Goal: Task Accomplishment & Management: Manage account settings

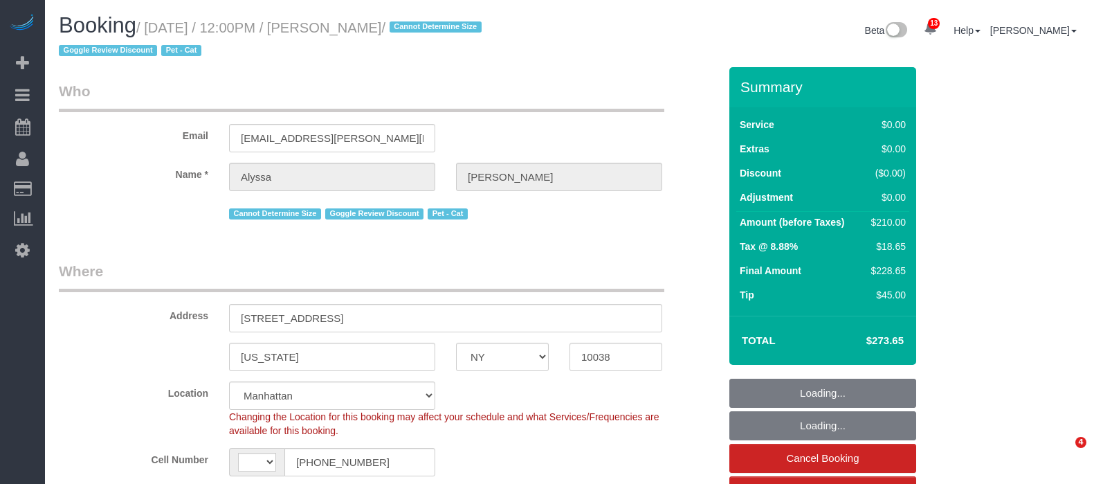
select select "NY"
select select "number:59"
select select "number:77"
select select "number:14"
select select "number:6"
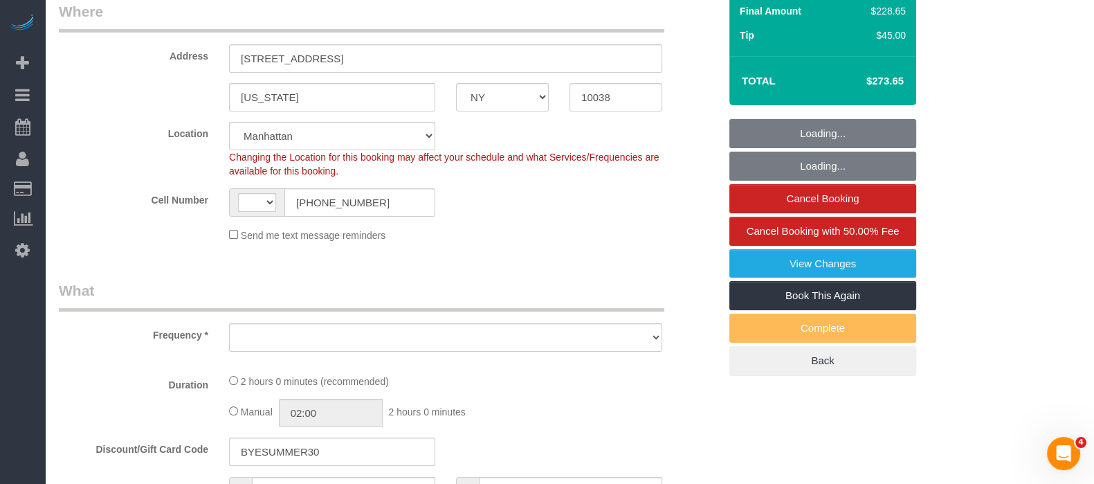
scroll to position [356, 0]
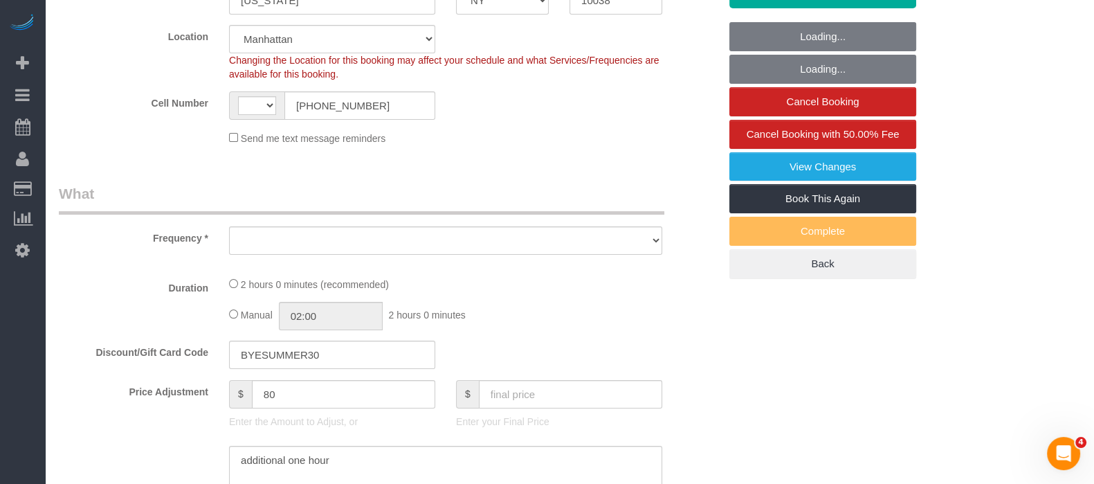
select select "string:[GEOGRAPHIC_DATA]"
select select "object:896"
select select "spot1"
select select "string:stripe-pm_1RG6Xa4VGloSiKo7ObQklfvo"
select select "1"
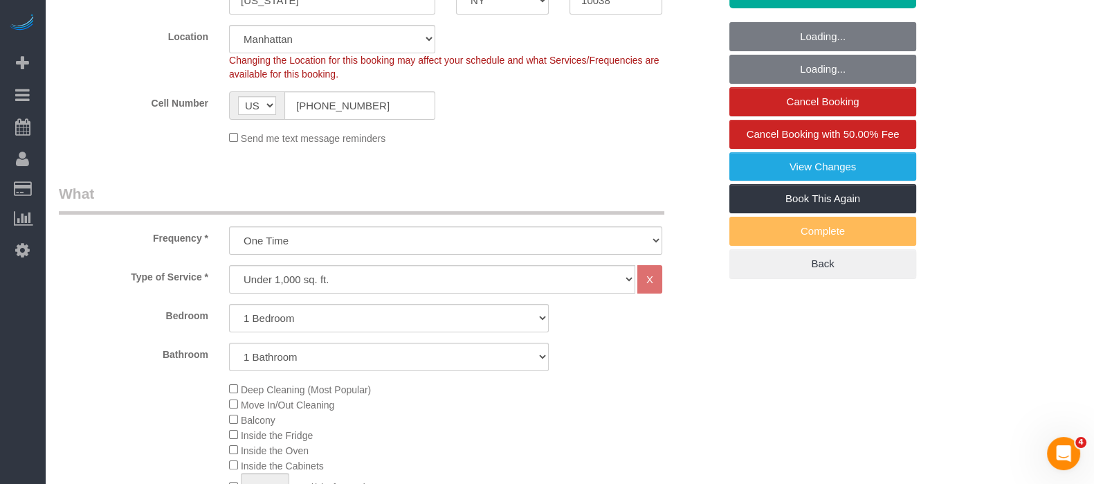
select select "object:1416"
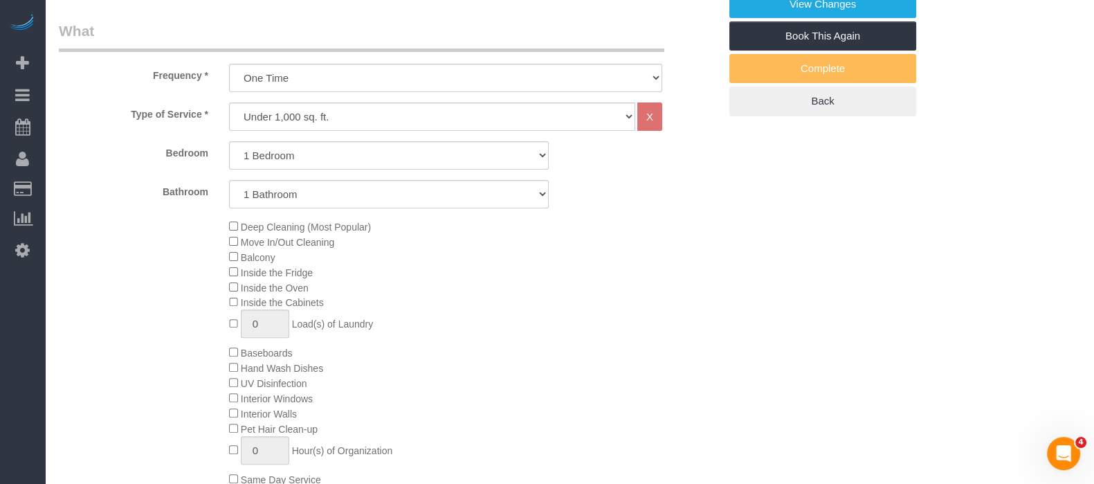
select select "1"
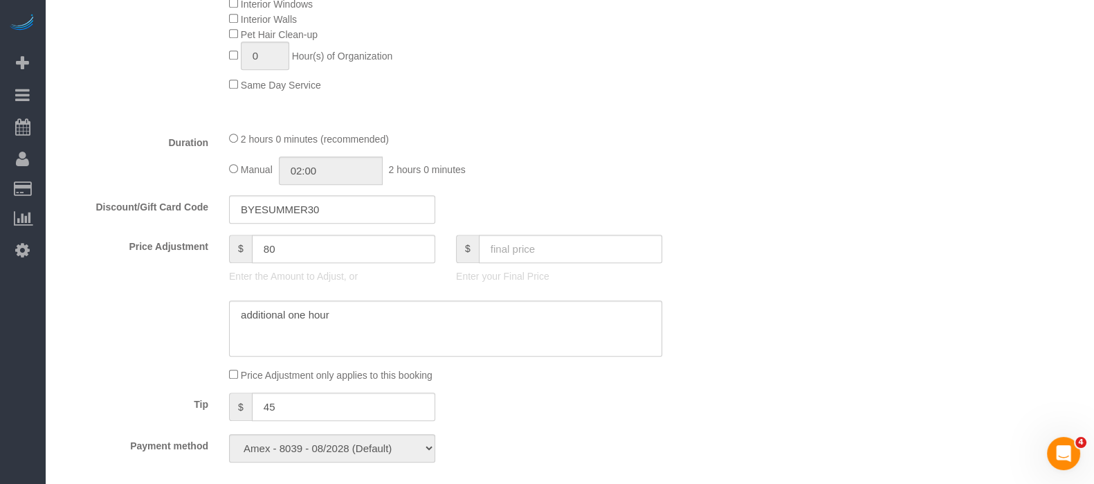
scroll to position [951, 0]
